Goal: Task Accomplishment & Management: Manage account settings

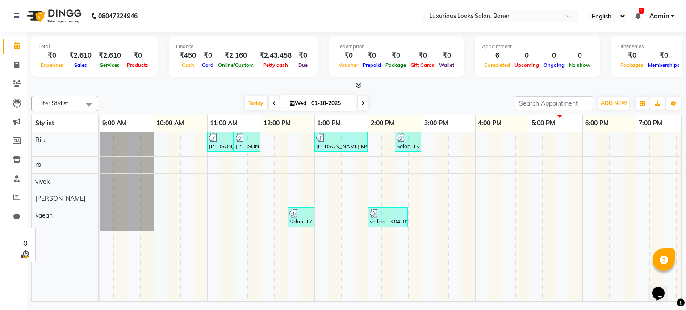
scroll to position [0, 169]
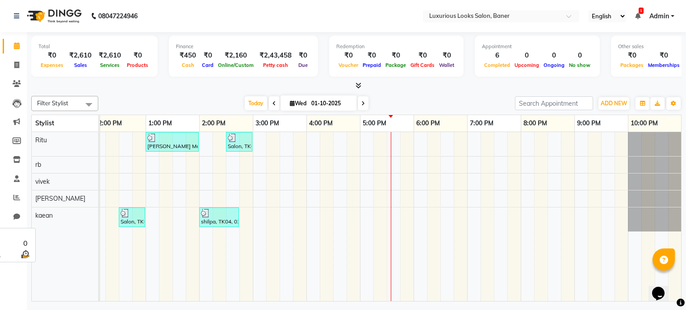
click at [71, 212] on div "kaean" at bounding box center [65, 216] width 67 height 17
click at [54, 215] on div "kaean" at bounding box center [65, 216] width 67 height 17
drag, startPoint x: 139, startPoint y: 239, endPoint x: 645, endPoint y: 243, distance: 505.7
click at [642, 244] on tr at bounding box center [306, 217] width 750 height 170
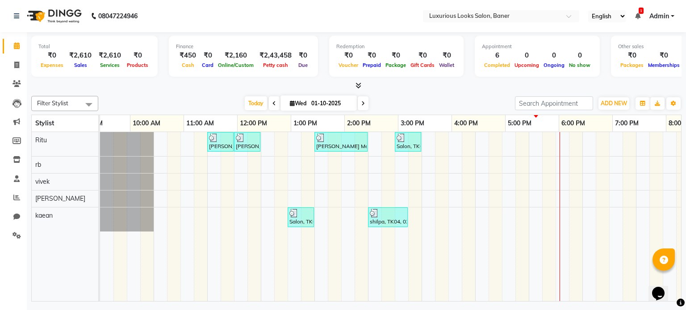
scroll to position [0, 0]
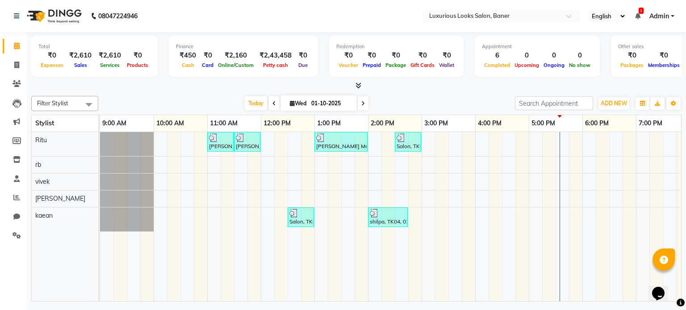
click at [62, 103] on span "Filter Stylist" at bounding box center [52, 103] width 31 height 7
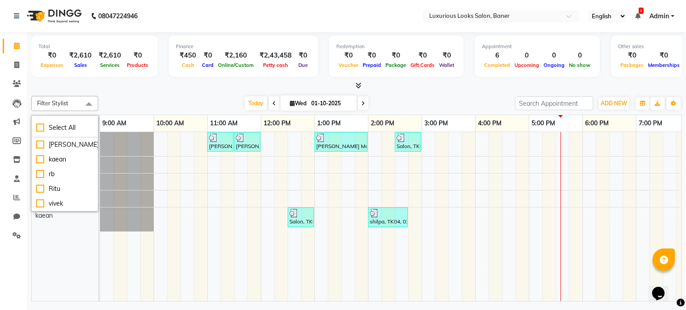
click at [62, 103] on span "Filter Stylist" at bounding box center [52, 103] width 31 height 7
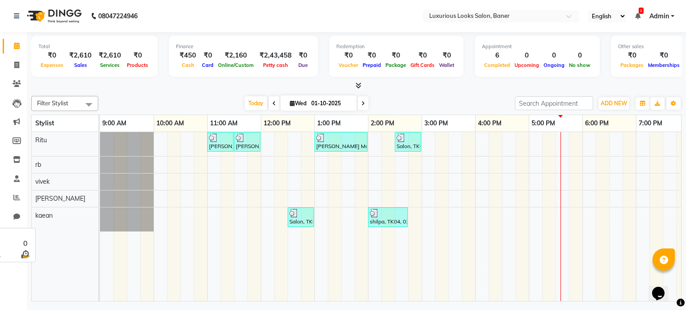
click at [56, 212] on div "kaean" at bounding box center [65, 216] width 67 height 17
click at [51, 209] on div "kaean" at bounding box center [65, 216] width 67 height 17
drag, startPoint x: 48, startPoint y: 210, endPoint x: 49, endPoint y: 215, distance: 4.9
click at [49, 215] on span "kaean" at bounding box center [43, 216] width 17 height 8
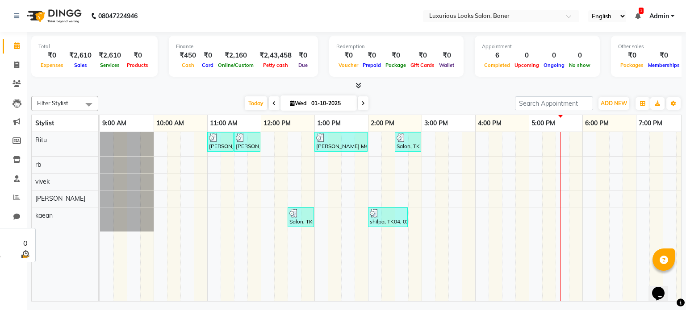
click at [53, 214] on div "kaean" at bounding box center [65, 216] width 67 height 17
click at [75, 208] on div "kaean" at bounding box center [65, 216] width 67 height 17
click at [73, 101] on span "Filter Stylist" at bounding box center [64, 103] width 67 height 15
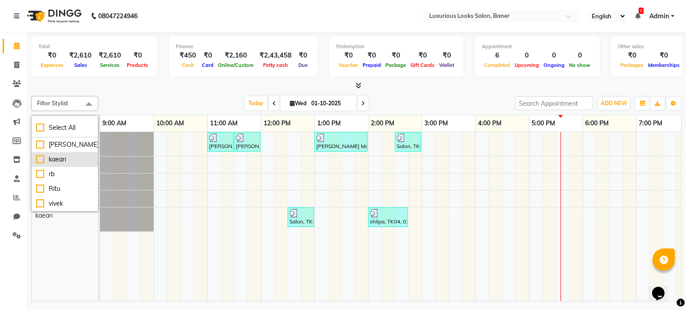
click at [65, 153] on li "kaean" at bounding box center [65, 159] width 66 height 15
checkbox input "true"
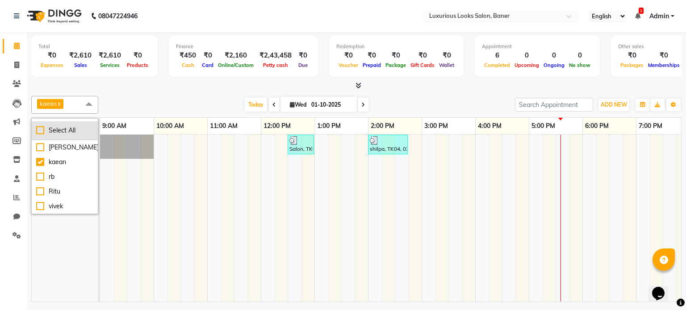
click at [63, 129] on div "Select All" at bounding box center [64, 130] width 57 height 9
checkbox input "true"
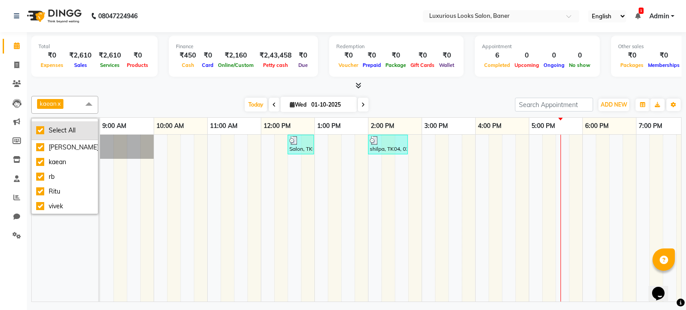
checkbox input "true"
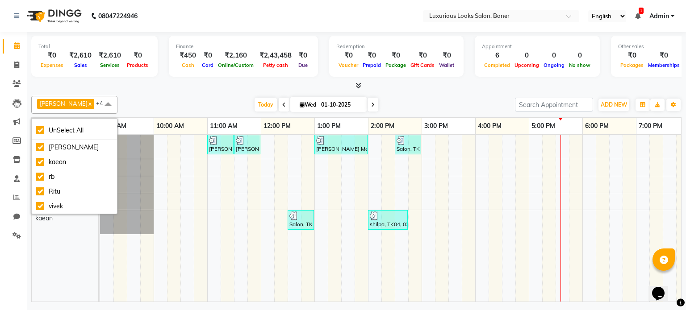
click at [99, 103] on span at bounding box center [108, 104] width 18 height 17
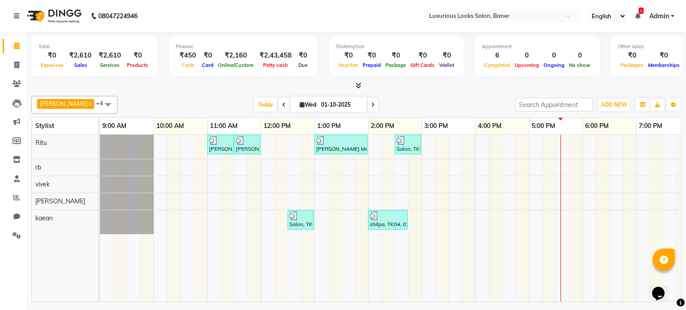
click at [99, 103] on span at bounding box center [108, 104] width 18 height 17
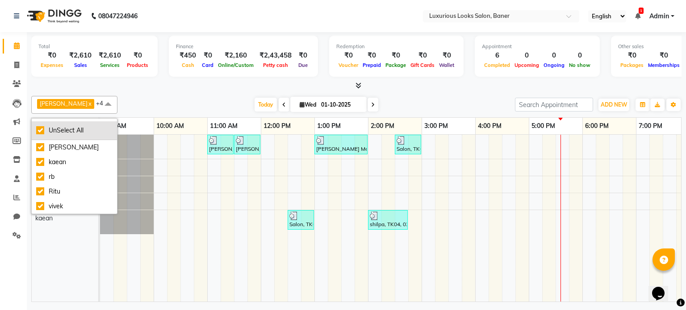
click at [61, 132] on div "UnSelect All" at bounding box center [74, 130] width 76 height 9
checkbox input "false"
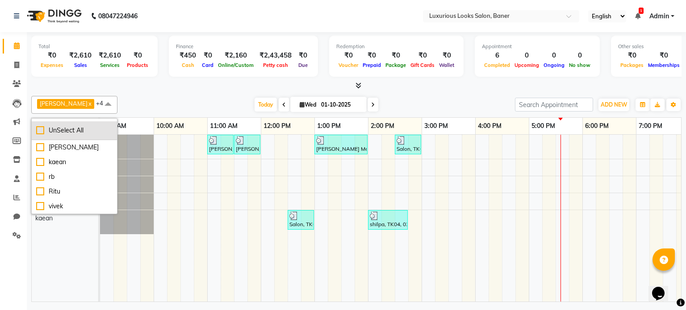
checkbox input "false"
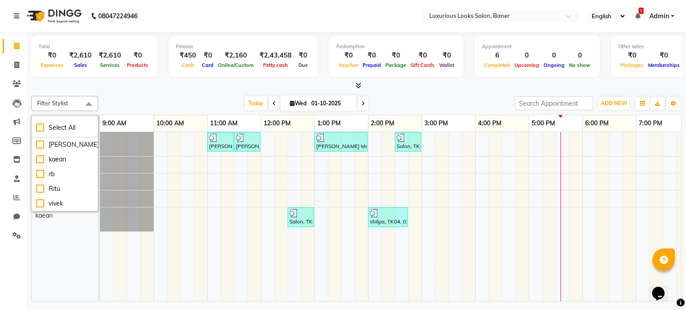
click at [87, 105] on span at bounding box center [89, 104] width 18 height 17
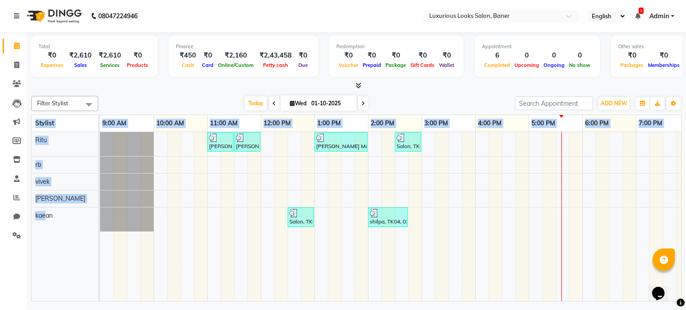
drag, startPoint x: 46, startPoint y: 215, endPoint x: 29, endPoint y: 215, distance: 17.9
click at [29, 215] on div "Total ₹0 Expenses ₹2,610 Sales ₹2,610 Services ₹0 Products Finance ₹450 Cash ₹0…" at bounding box center [356, 168] width 659 height 272
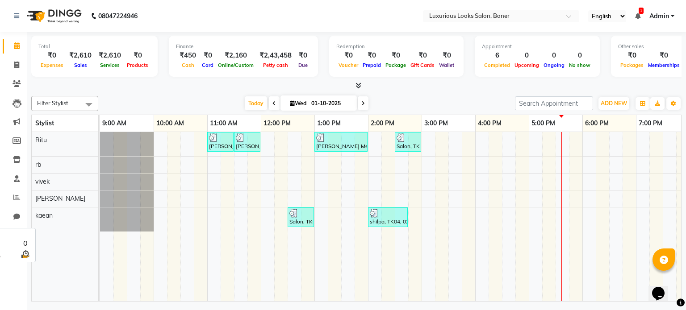
click at [70, 218] on div "kaean" at bounding box center [65, 216] width 67 height 17
drag, startPoint x: 54, startPoint y: 214, endPoint x: 32, endPoint y: 214, distance: 21.9
click at [32, 214] on div "kaean" at bounding box center [65, 216] width 67 height 17
click at [46, 218] on span "kaean" at bounding box center [43, 216] width 17 height 8
drag, startPoint x: 54, startPoint y: 214, endPoint x: 33, endPoint y: 214, distance: 20.6
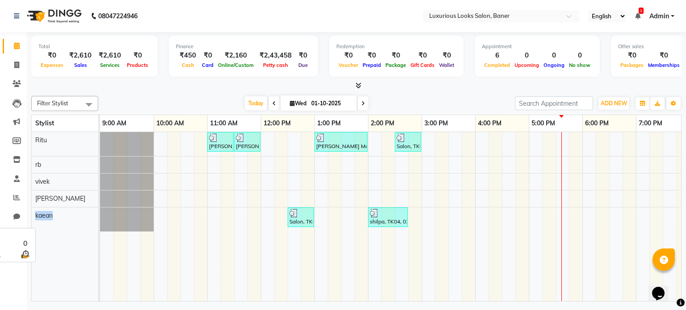
click at [33, 214] on div "kaean" at bounding box center [65, 216] width 67 height 17
click at [47, 216] on span "kaean" at bounding box center [43, 216] width 17 height 8
click at [43, 219] on div "kaean" at bounding box center [65, 216] width 67 height 17
click at [52, 277] on div "Ritu rb [PERSON_NAME]" at bounding box center [68, 217] width 73 height 170
